Goal: Find specific page/section: Find specific page/section

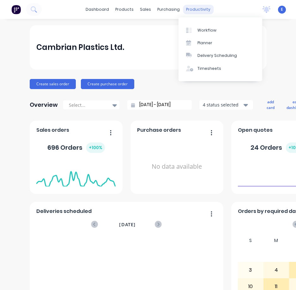
click at [194, 10] on div "productivity" at bounding box center [198, 9] width 31 height 9
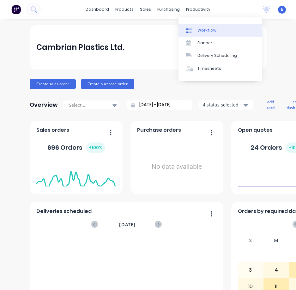
click at [207, 31] on div "Workflow" at bounding box center [207, 31] width 19 height 6
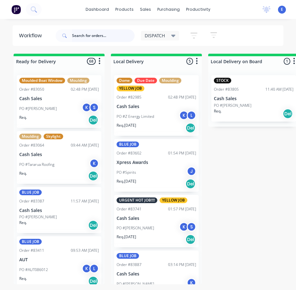
click at [88, 35] on input "text" at bounding box center [103, 35] width 63 height 13
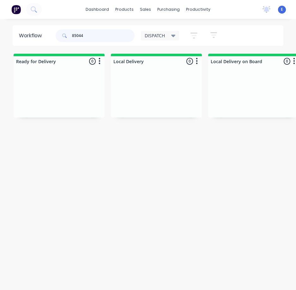
drag, startPoint x: 103, startPoint y: 37, endPoint x: 0, endPoint y: -15, distance: 115.4
click at [0, 0] on html "dashboard products sales purchasing productivity dashboard products Product Cat…" at bounding box center [148, 132] width 296 height 265
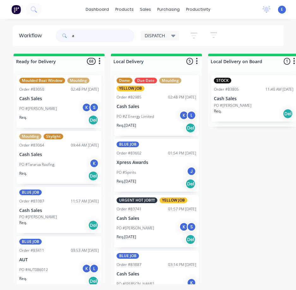
drag, startPoint x: 93, startPoint y: 41, endPoint x: 0, endPoint y: -13, distance: 107.4
click at [0, 0] on html "dashboard products sales purchasing productivity dashboard products Product Cat…" at bounding box center [148, 132] width 296 height 265
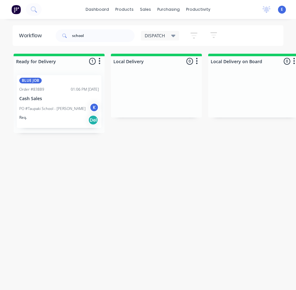
click at [50, 121] on div "Req. Del" at bounding box center [59, 120] width 80 height 11
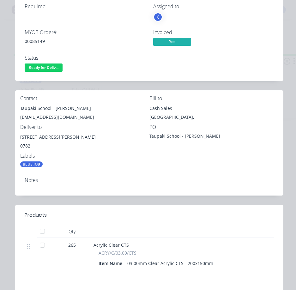
scroll to position [158, 0]
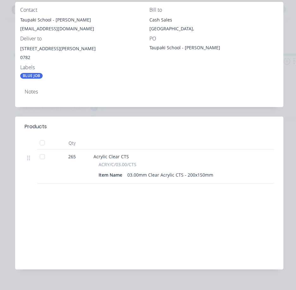
click at [6, 142] on div "Order details Collaborate Checklists 0/0 Tracking Linked Orders Timeline Profit…" at bounding box center [148, 145] width 296 height 290
click at [289, 79] on div "Order details Collaborate Checklists 0/0 Tracking Linked Orders Timeline Profit…" at bounding box center [148, 145] width 296 height 290
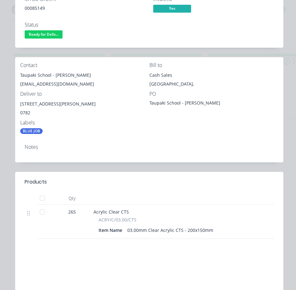
scroll to position [0, 0]
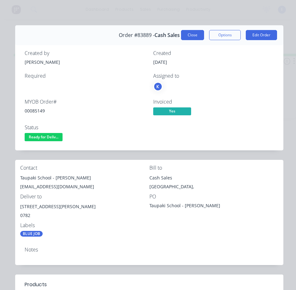
click at [188, 36] on button "Close" at bounding box center [192, 35] width 23 height 10
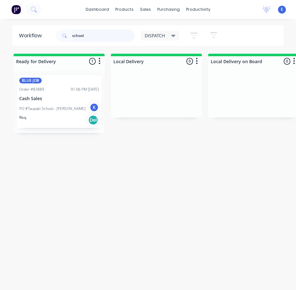
drag, startPoint x: 93, startPoint y: 35, endPoint x: 0, endPoint y: 2, distance: 99.0
click at [0, 2] on html "dashboard products sales purchasing productivity dashboard products Product Cat…" at bounding box center [148, 132] width 296 height 265
type input "aver"
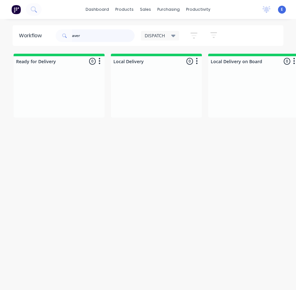
drag, startPoint x: 88, startPoint y: 36, endPoint x: 40, endPoint y: 30, distance: 48.2
click at [40, 30] on header "Workflow aver DISPATCH Save new view None edit DISPATCH (Default) edit CUT SHOP…" at bounding box center [148, 35] width 271 height 21
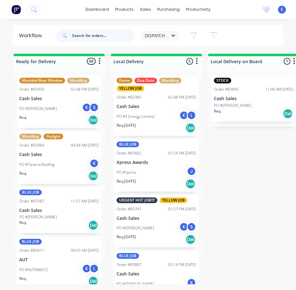
click at [87, 37] on input "text" at bounding box center [103, 35] width 63 height 13
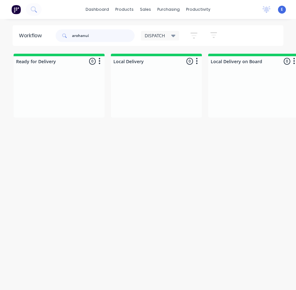
type input "arohanui"
drag, startPoint x: 156, startPoint y: 196, endPoint x: 52, endPoint y: 130, distance: 122.5
click at [156, 196] on div "Workflow arohanui DISPATCH Save new view None edit DISPATCH (Default) edit CUT …" at bounding box center [148, 157] width 296 height 265
drag, startPoint x: 100, startPoint y: 37, endPoint x: 0, endPoint y: 25, distance: 100.9
click at [0, 25] on html "dashboard products sales purchasing productivity dashboard products Product Cat…" at bounding box center [148, 132] width 296 height 265
